Goal: Information Seeking & Learning: Learn about a topic

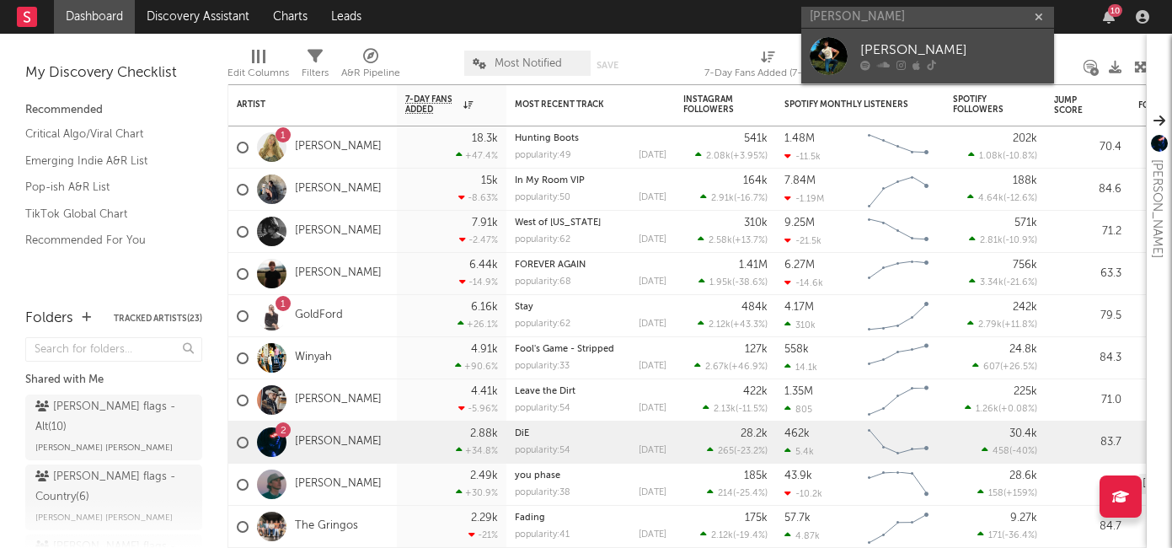
type input "maxwell luke"
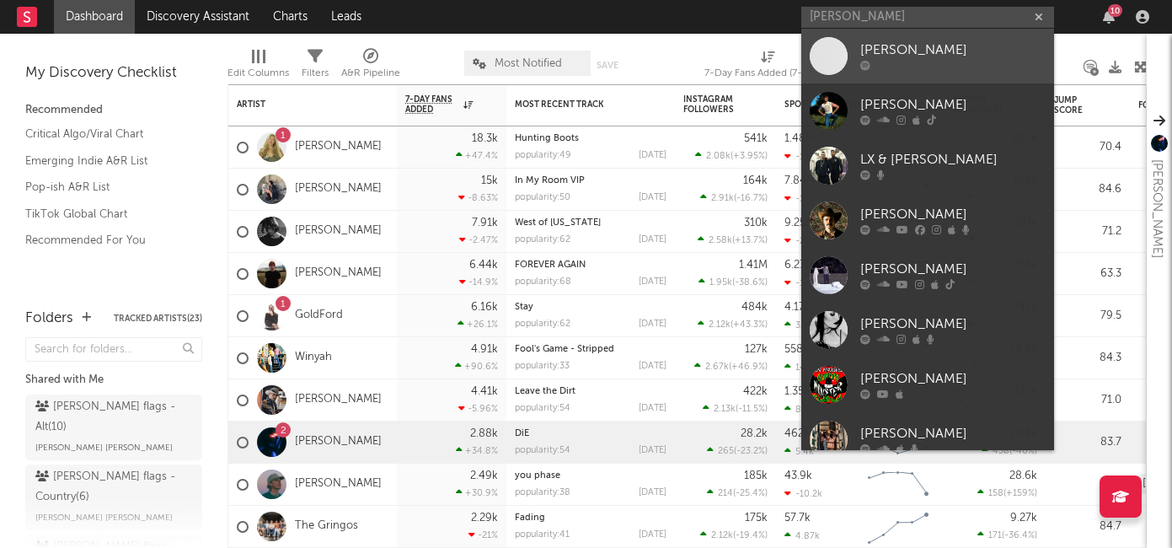
click at [965, 62] on div at bounding box center [953, 66] width 185 height 10
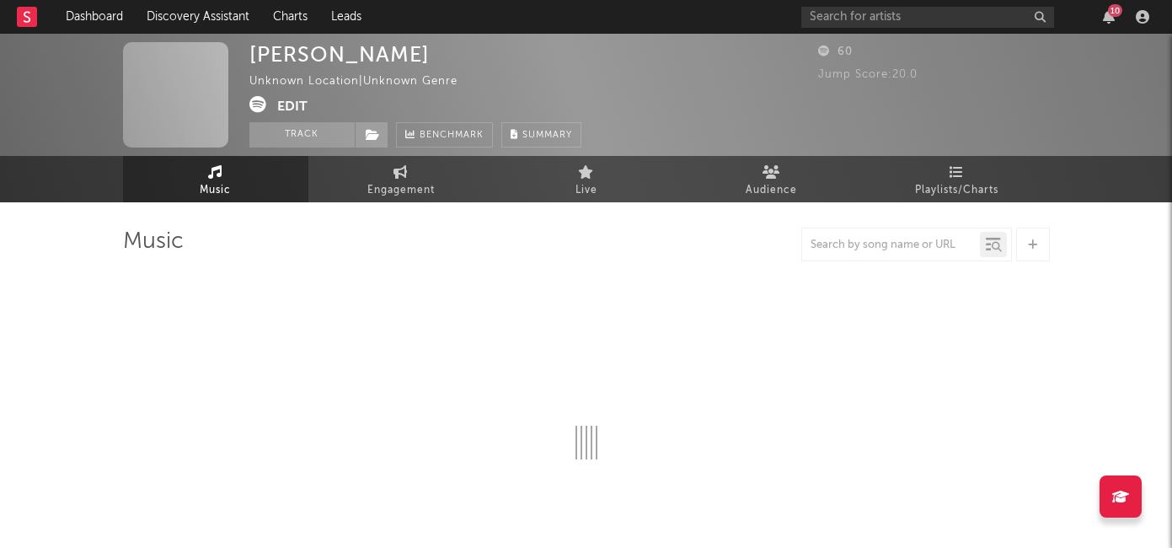
select select "1w"
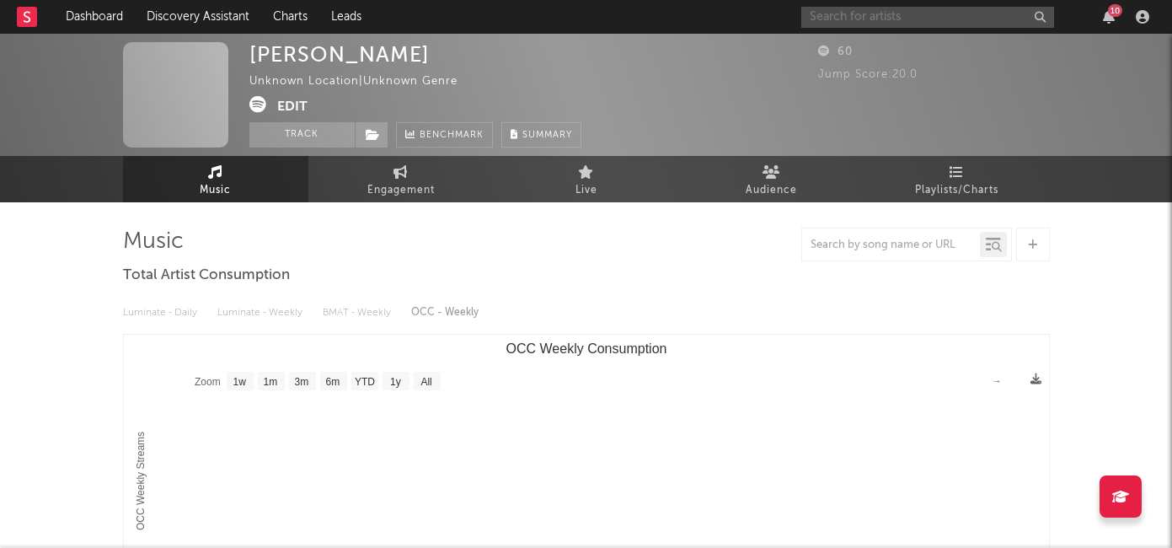
click at [906, 20] on input "text" at bounding box center [928, 17] width 253 height 21
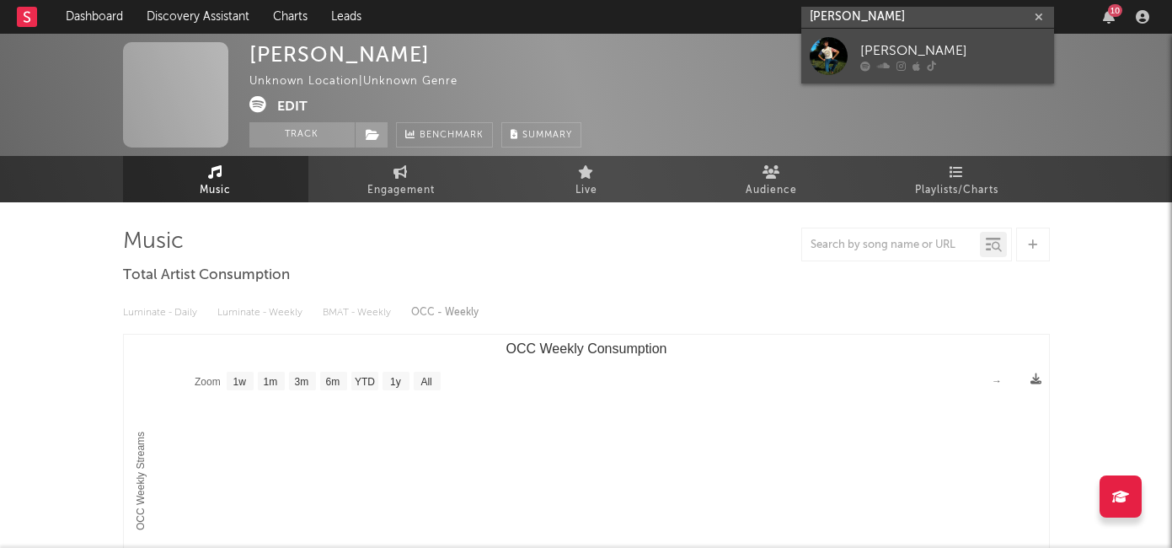
type input "maxwell luke"
click at [918, 52] on div "Maxwell Luke" at bounding box center [953, 50] width 185 height 20
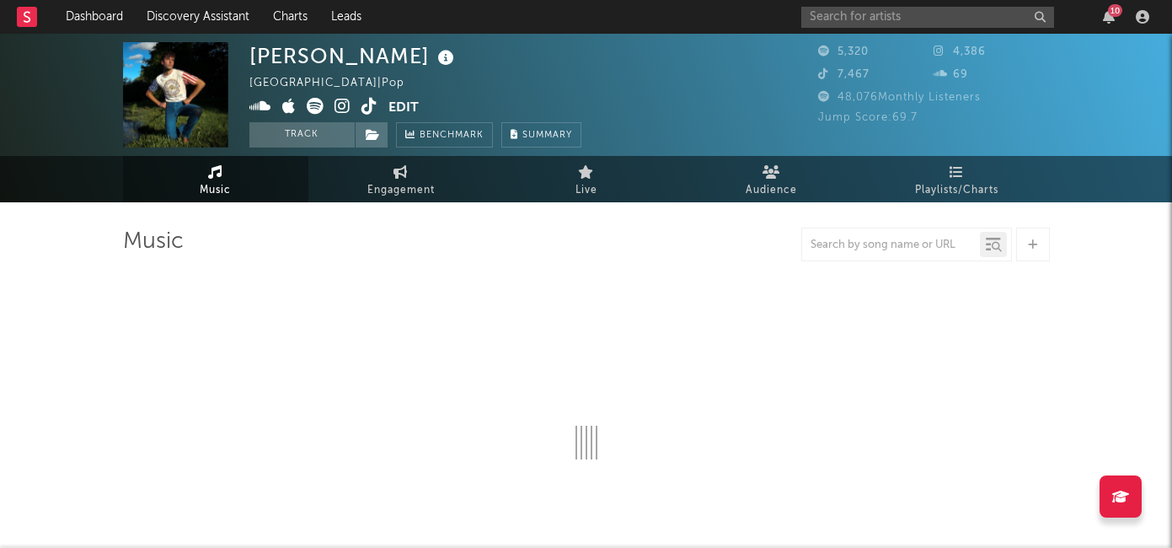
select select "6m"
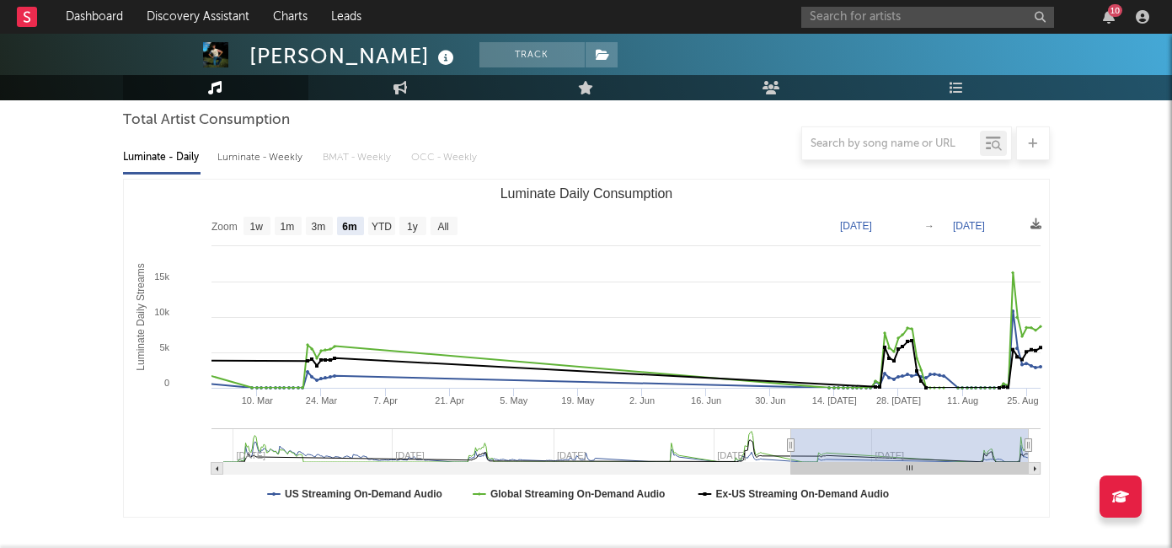
scroll to position [156, 0]
type input "2025-05-21"
select select "3m"
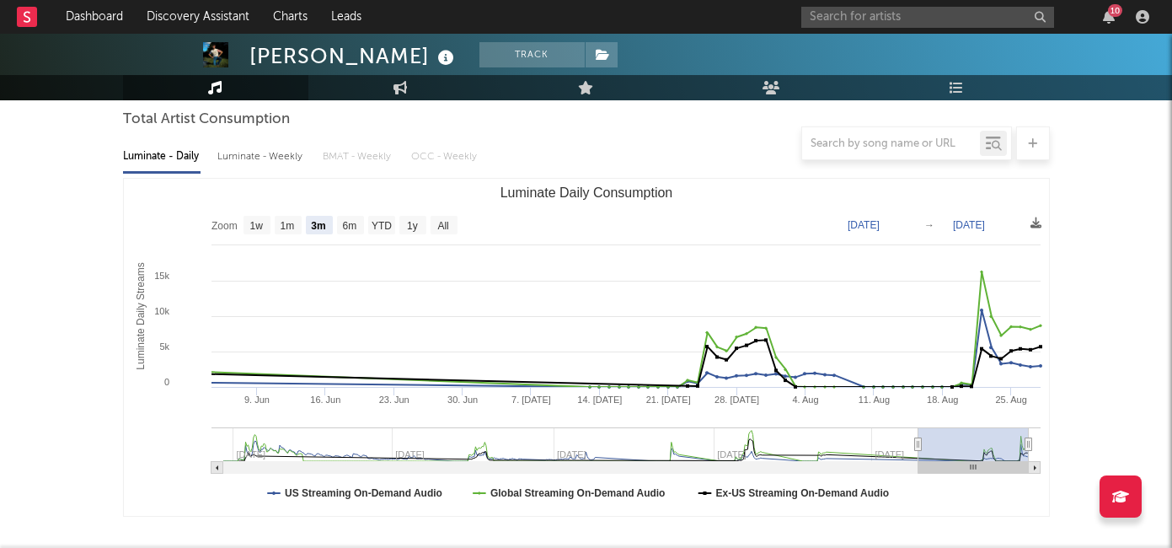
type input "2025-06-06"
drag, startPoint x: 791, startPoint y: 448, endPoint x: 920, endPoint y: 448, distance: 128.1
click at [920, 448] on icon "Luminate Daily Consumption" at bounding box center [919, 444] width 7 height 13
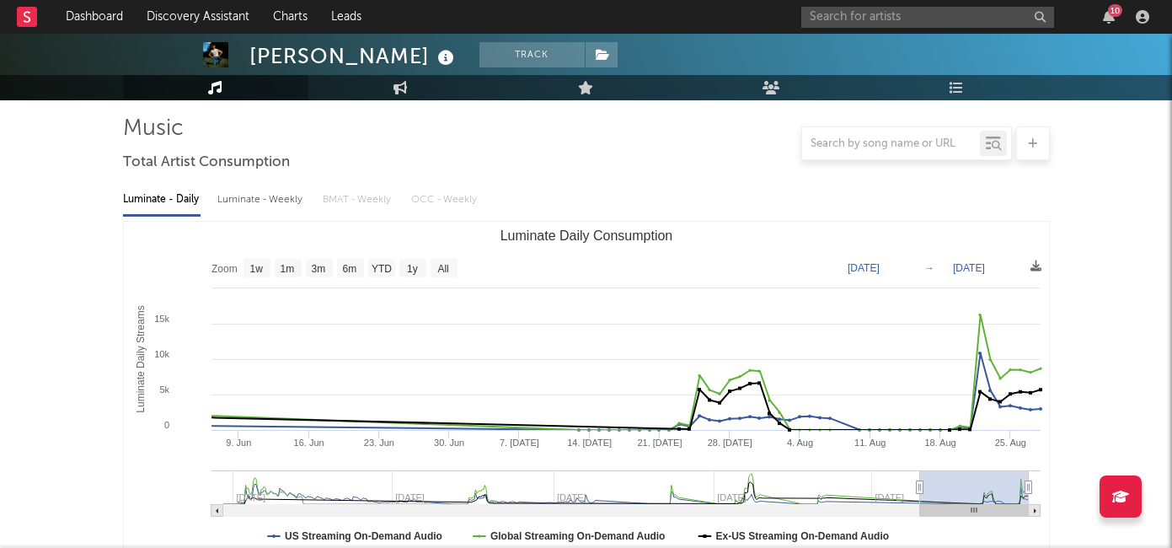
scroll to position [110, 0]
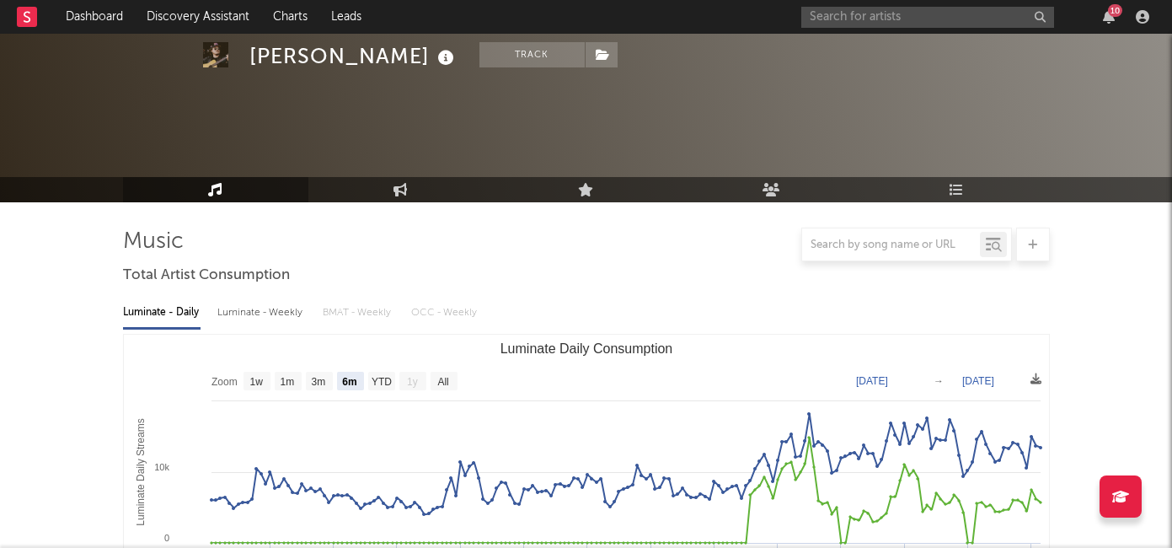
select select "6m"
select select "1w"
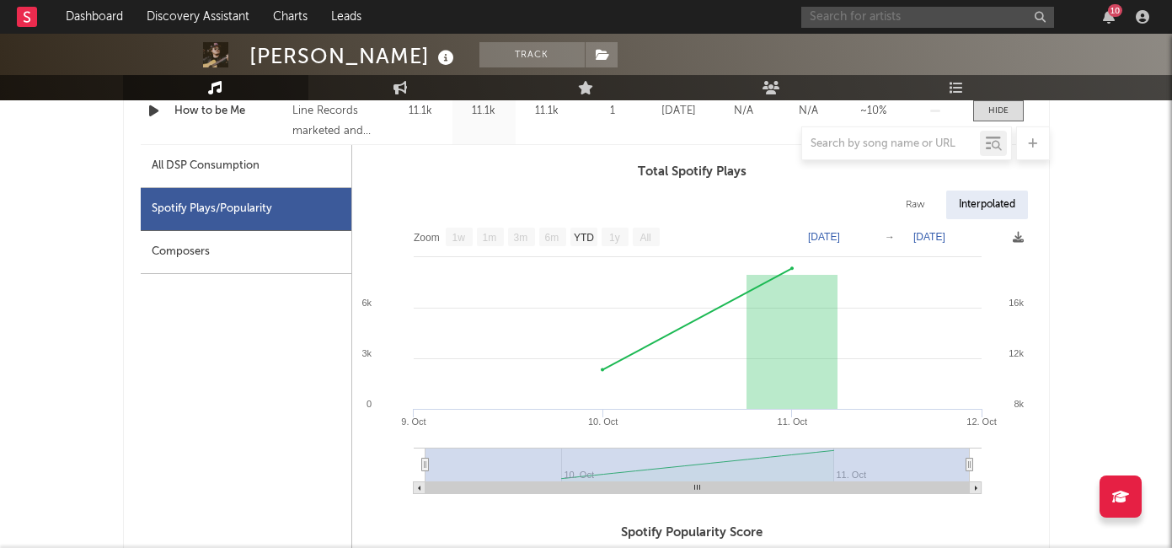
click at [827, 11] on input "text" at bounding box center [928, 17] width 253 height 21
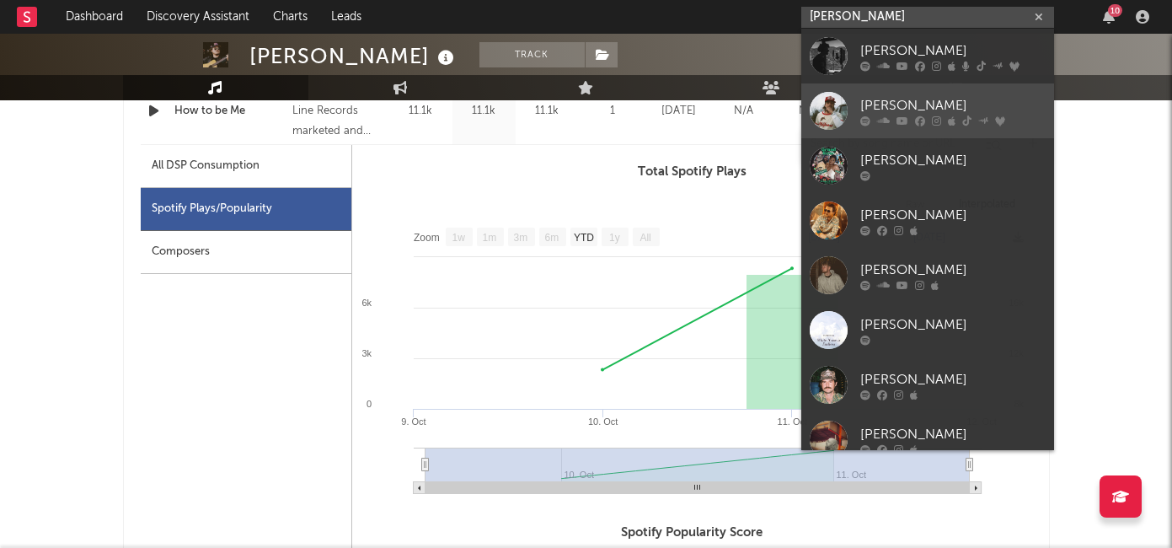
type input "[PERSON_NAME]"
click at [898, 111] on div "[PERSON_NAME]" at bounding box center [953, 105] width 185 height 20
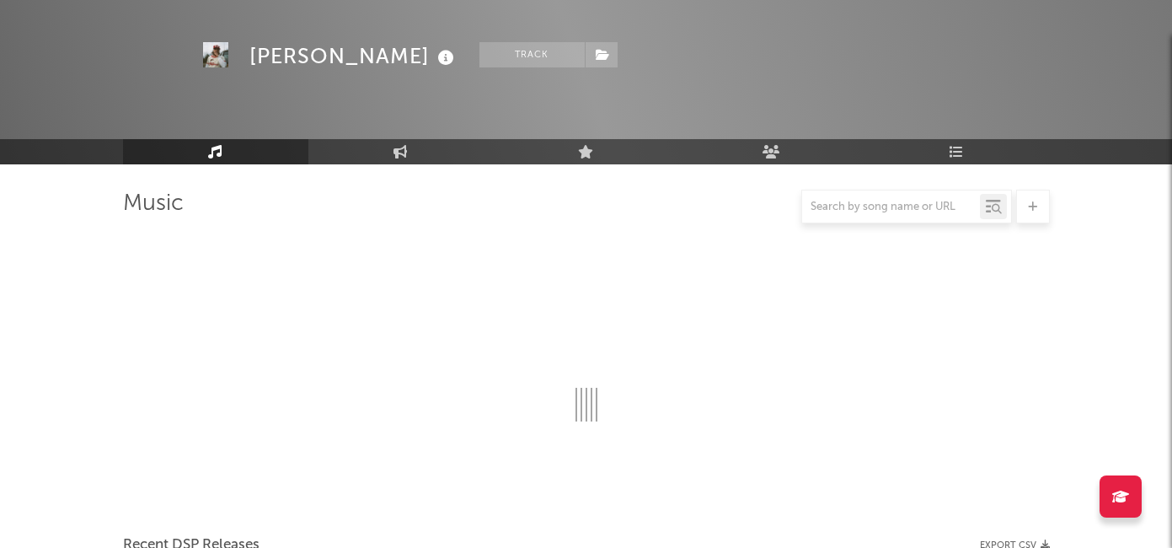
scroll to position [832, 0]
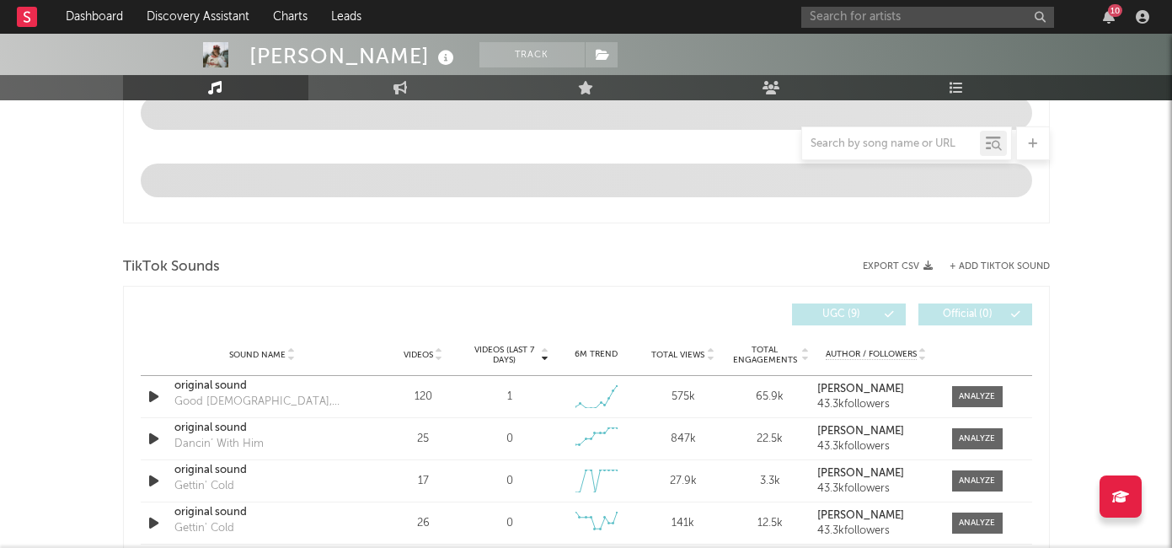
select select "6m"
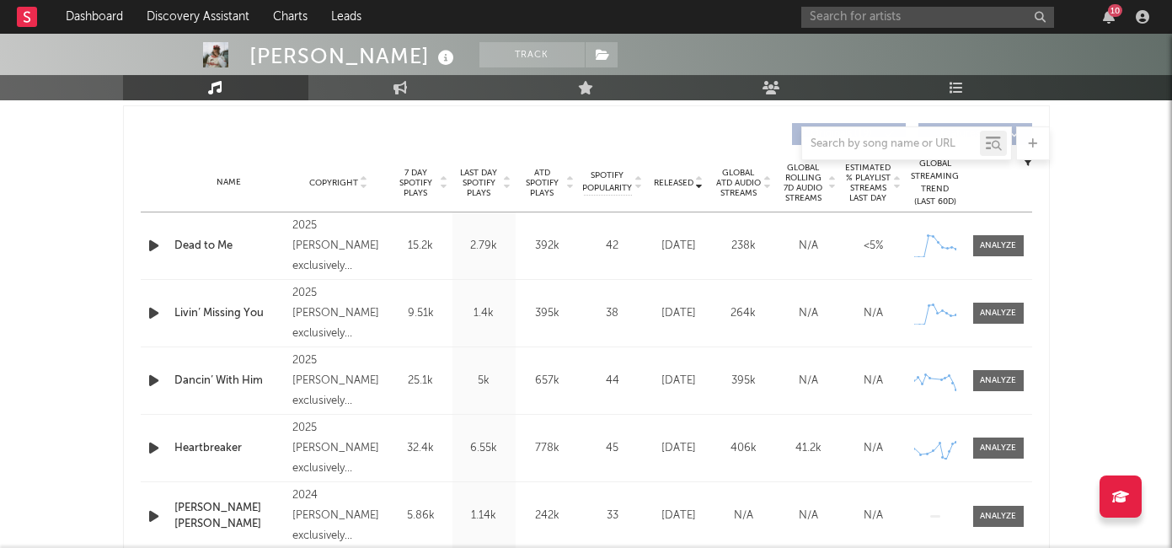
scroll to position [651, 0]
